Goal: Complete application form: Complete application form

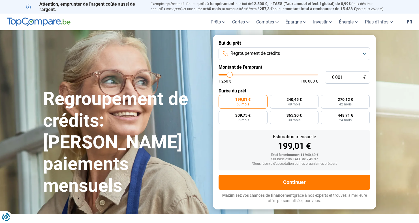
type input "13 750"
type input "13750"
type input "16 500"
type input "16500"
type input "18 500"
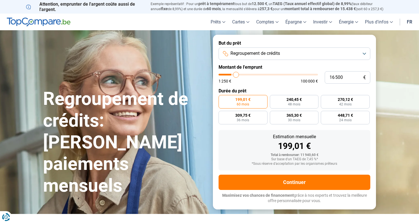
type input "18500"
type input "20 250"
type input "20250"
type input "20 750"
type input "20750"
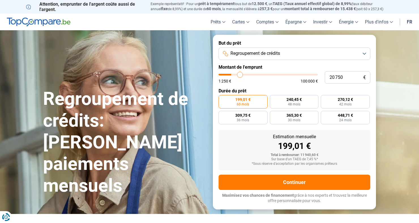
type input "21 500"
type input "21500"
type input "22 000"
type input "22000"
type input "22 750"
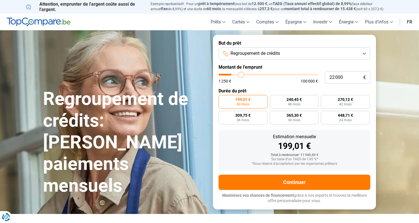
type input "22750"
type input "23 250"
type input "23250"
type input "23 750"
type input "23750"
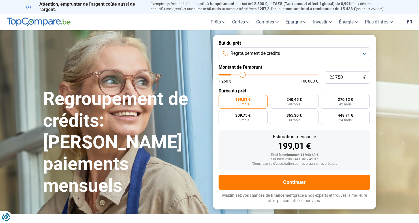
type input "24 500"
type input "24500"
type input "25 000"
type input "25000"
type input "25 750"
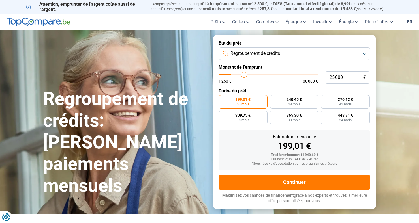
type input "25750"
type input "26 250"
type input "26250"
type input "27 000"
type input "27000"
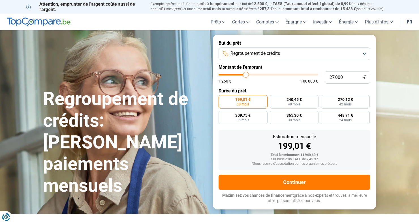
type input "27 750"
type input "27750"
type input "28 500"
type input "28500"
type input "29 250"
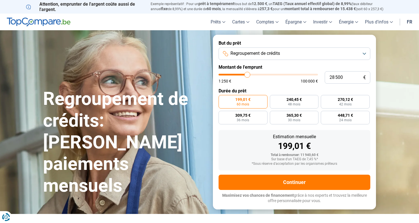
type input "29250"
type input "30 000"
type input "30000"
type input "30 500"
type input "30500"
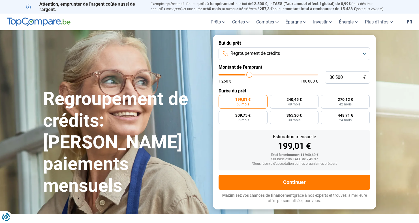
type input "31 250"
type input "31250"
type input "32 000"
type input "32000"
type input "32 750"
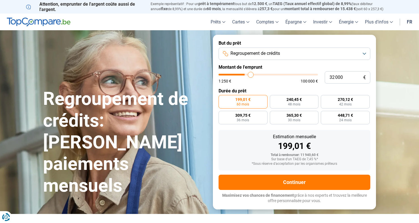
type input "32750"
type input "33 250"
type input "33250"
type input "33 750"
type input "33750"
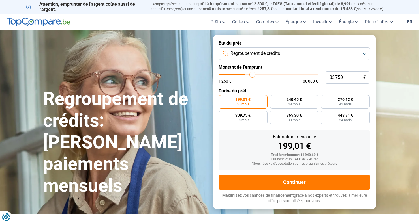
type input "34 250"
type input "34250"
type input "34 750"
type input "34750"
type input "35 000"
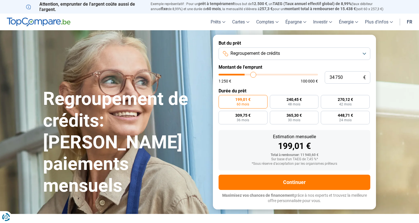
type input "35000"
type input "35 500"
type input "35500"
type input "35 750"
type input "35750"
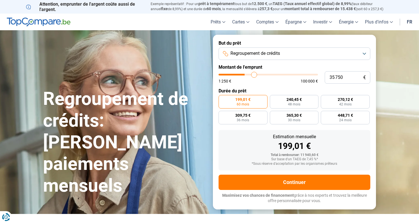
type input "36 250"
type input "36250"
type input "36 500"
type input "36500"
type input "36 750"
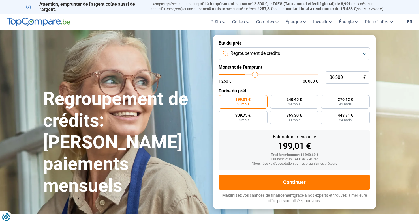
type input "36750"
type input "37 000"
type input "37000"
type input "37 250"
type input "37250"
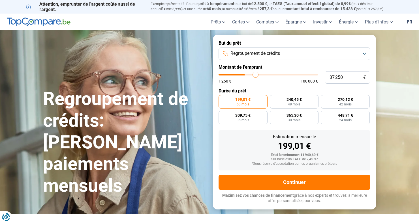
type input "37 500"
type input "37500"
type input "37 750"
type input "37750"
type input "38 000"
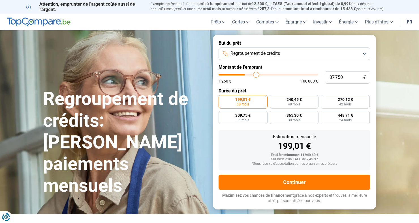
type input "38000"
type input "38 250"
type input "38250"
type input "38 500"
type input "38500"
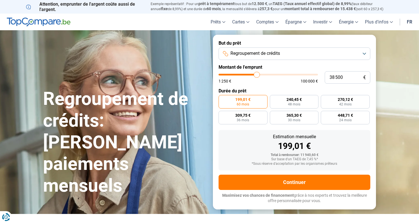
type input "38 250"
type input "38250"
type input "38 500"
type input "38500"
type input "38 750"
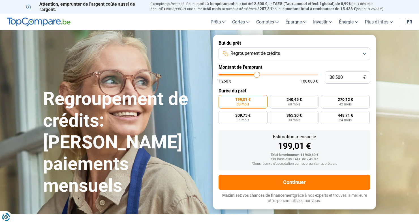
type input "38750"
type input "38 500"
type input "38500"
type input "38 250"
type input "38250"
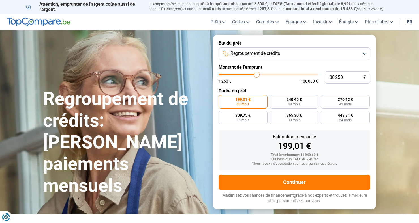
type input "38 000"
type input "38000"
type input "37 750"
type input "37750"
type input "37 500"
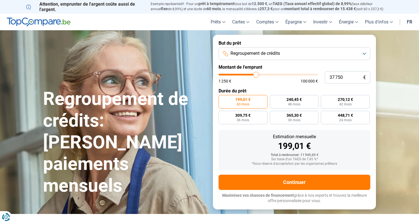
type input "37500"
type input "37 250"
type input "37250"
type input "37 000"
type input "37000"
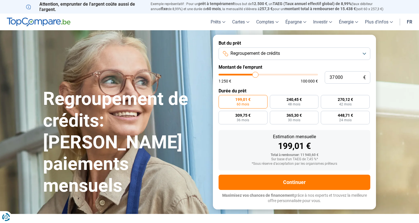
type input "36 750"
type input "36750"
type input "36 500"
type input "36500"
type input "36 250"
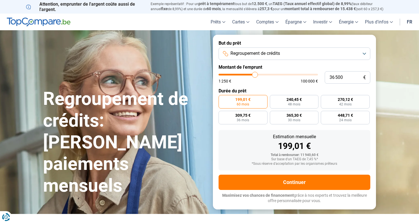
type input "36250"
type input "36 000"
type input "36000"
type input "35 750"
type input "35750"
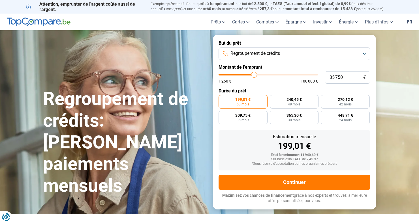
type input "35 500"
type input "35500"
type input "35 250"
type input "35250"
type input "35 000"
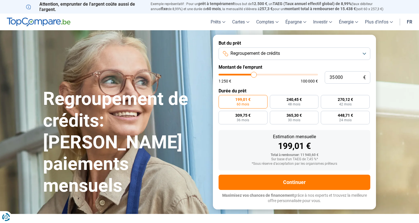
type input "35000"
type input "34 750"
type input "34750"
type input "34 500"
type input "34500"
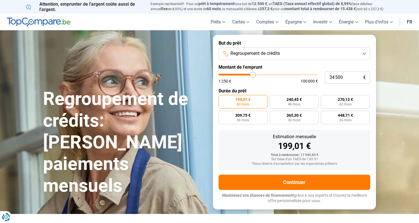
type input "34 250"
type input "34250"
type input "34 000"
type input "34000"
type input "33 750"
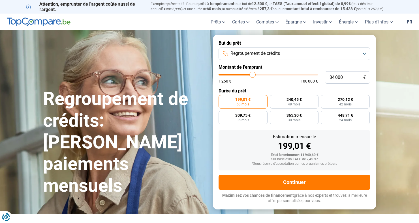
type input "33750"
type input "33 500"
type input "33500"
type input "33 250"
type input "33250"
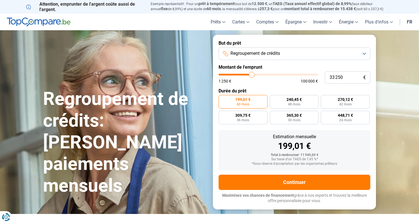
type input "33 000"
type input "33000"
type input "32 750"
type input "32750"
type input "32 250"
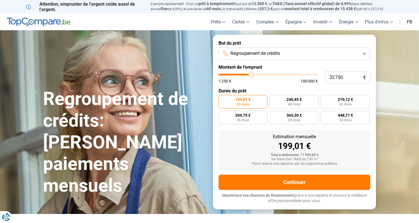
type input "32250"
type input "32 000"
type input "32000"
type input "31 750"
type input "31750"
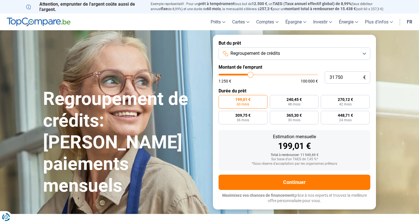
type input "31 250"
type input "31250"
type input "31 000"
type input "31000"
type input "30 500"
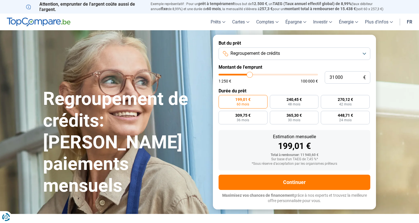
type input "30500"
type input "30 250"
type input "30250"
type input "30 000"
type input "30000"
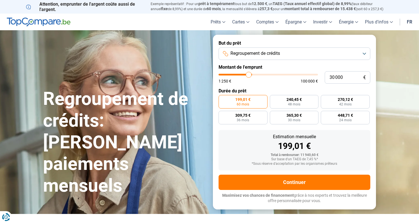
type input "29 750"
type input "29750"
type input "29 500"
type input "29500"
type input "29 250"
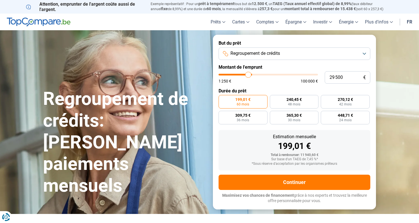
type input "29250"
type input "28 750"
type input "28750"
type input "28 000"
type input "28000"
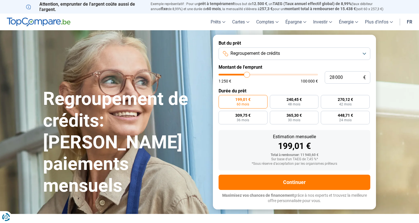
type input "27 500"
type input "27500"
type input "27 250"
type input "27250"
type input "27 000"
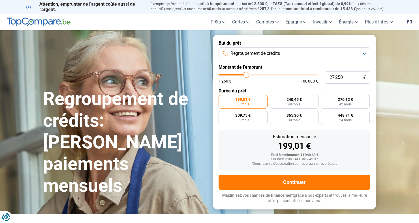
type input "27000"
type input "26 750"
type input "26750"
type input "26 500"
type input "26500"
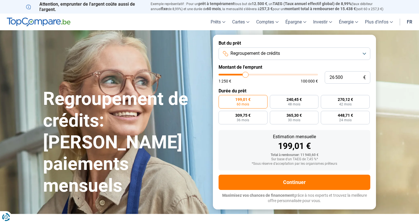
type input "26 250"
type input "26250"
type input "26 000"
type input "26000"
type input "25 750"
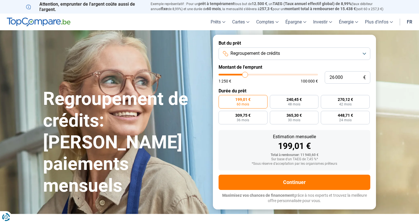
type input "25750"
type input "25 500"
type input "25500"
type input "25 250"
type input "25250"
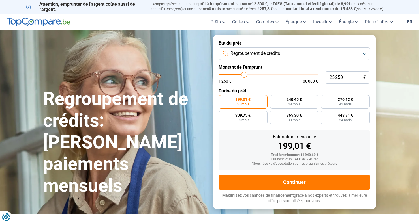
type input "25 000"
type input "25000"
type input "24 750"
type input "24750"
type input "24 500"
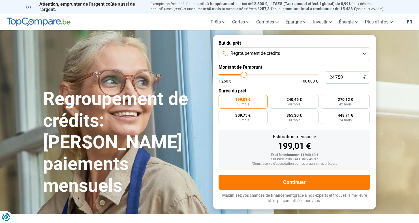
type input "24500"
type input "24 250"
type input "24250"
type input "23 750"
type input "23750"
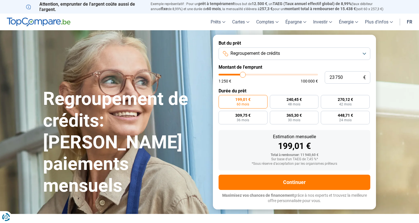
type input "23 500"
type input "23500"
type input "23 250"
type input "23250"
type input "22 750"
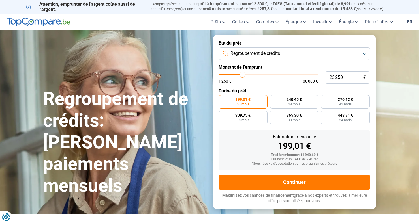
type input "22750"
type input "22 250"
type input "22250"
type input "22 000"
type input "22000"
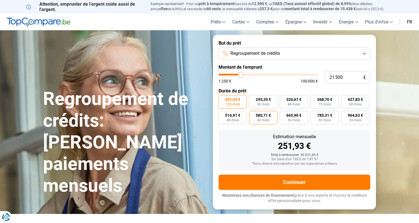
click at [262, 123] on label "580,71 € 42 mois" at bounding box center [263, 118] width 28 height 14
click at [253, 115] on input "580,71 € 42 mois" at bounding box center [251, 113] width 4 height 4
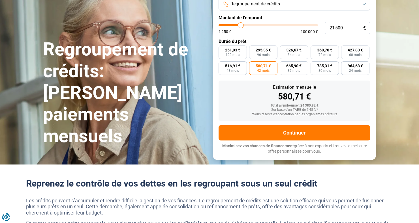
scroll to position [50, 0]
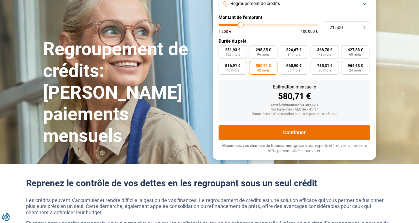
click at [359, 134] on button "Continuer" at bounding box center [295, 132] width 152 height 15
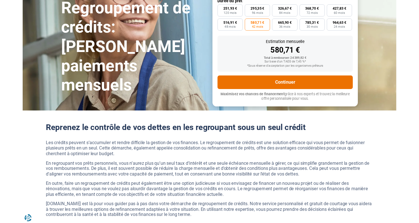
scroll to position [104, 0]
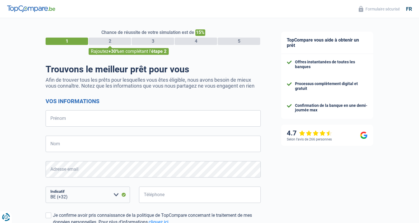
select select "32"
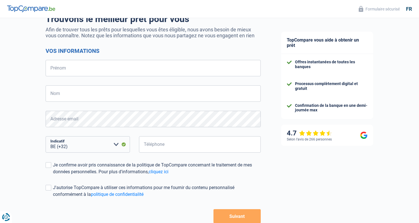
scroll to position [72, 0]
